Goal: Navigation & Orientation: Find specific page/section

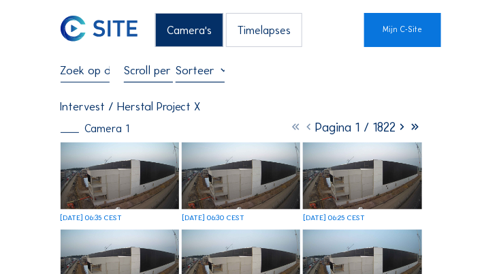
click at [93, 181] on img at bounding box center [120, 175] width 119 height 67
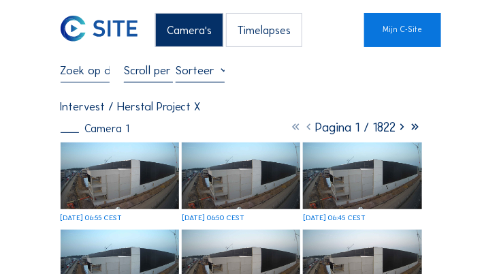
click at [179, 27] on div "Camera's" at bounding box center [189, 30] width 68 height 35
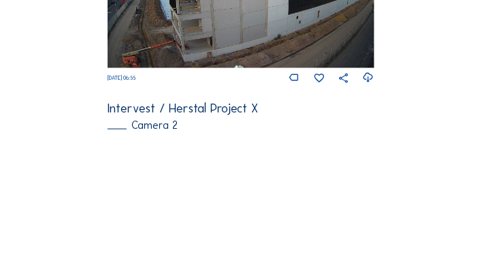
scroll to position [375, 0]
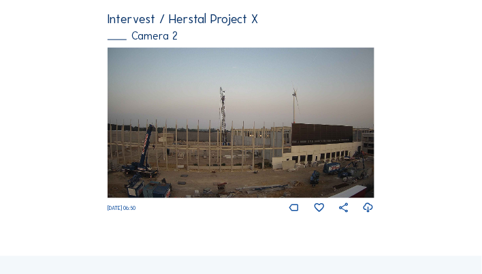
click at [339, 143] on img at bounding box center [241, 123] width 267 height 151
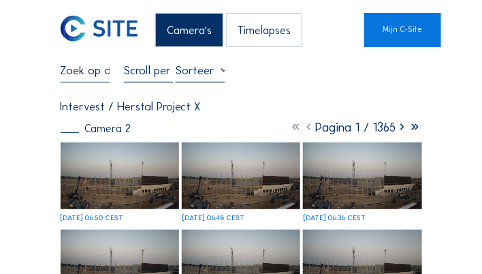
click at [283, 187] on img at bounding box center [241, 175] width 119 height 67
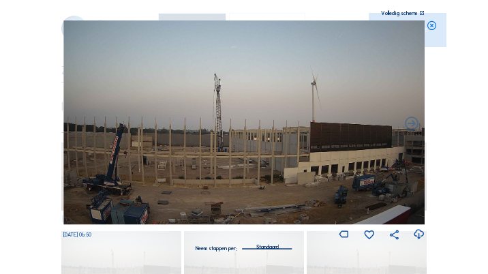
click at [405, 150] on img at bounding box center [243, 122] width 361 height 204
click at [396, 14] on div "Volledig scherm" at bounding box center [399, 13] width 36 height 5
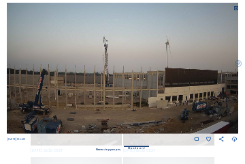
click at [149, 84] on img at bounding box center [123, 68] width 232 height 131
click at [236, 11] on icon at bounding box center [236, 8] width 5 height 5
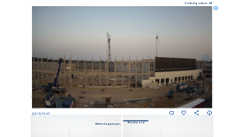
click at [217, 8] on icon at bounding box center [215, 8] width 5 height 5
